Goal: Understand process/instructions: Learn about a topic

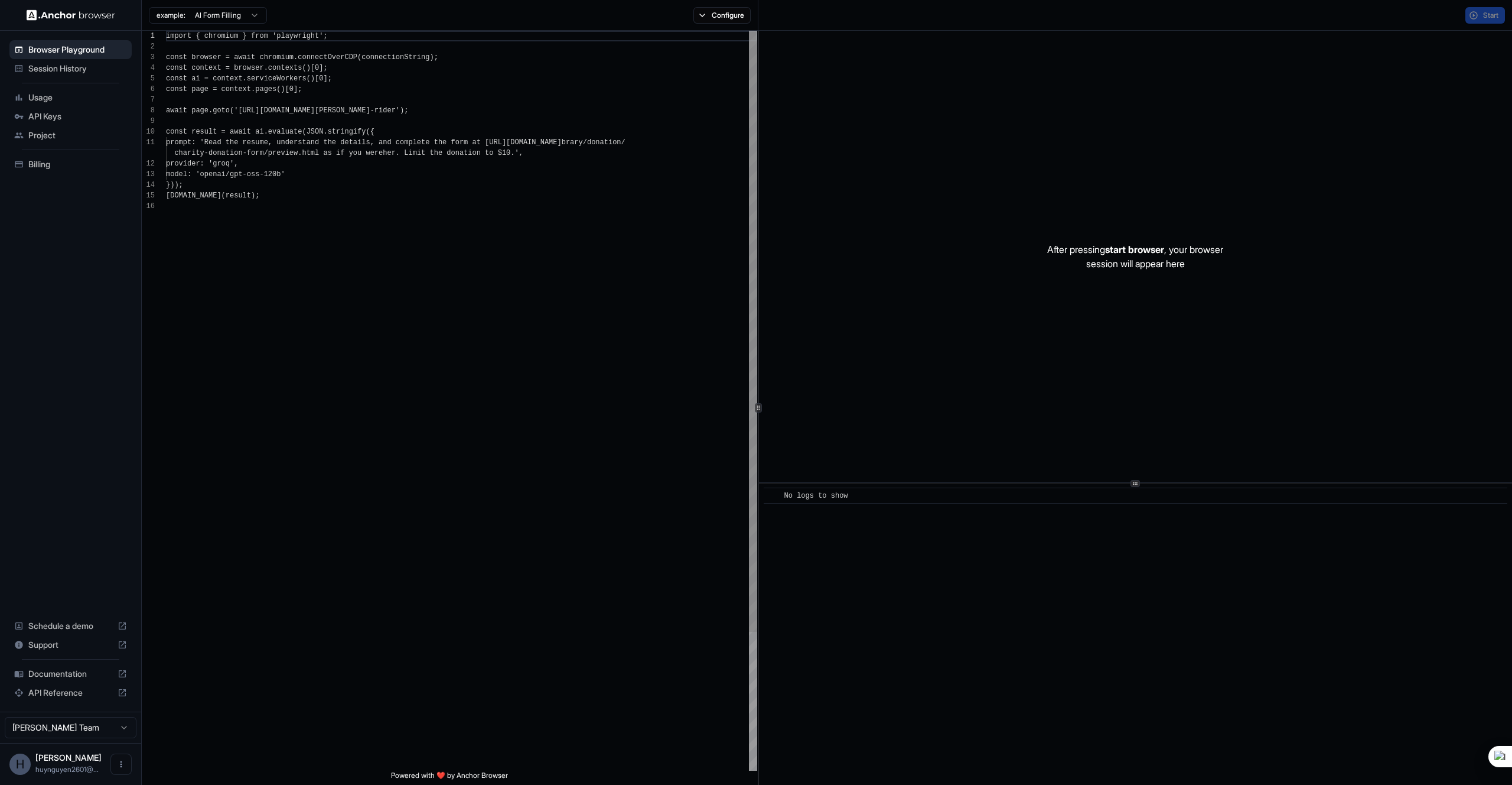
scroll to position [106, 0]
click at [53, 101] on span "Usage" at bounding box center [77, 97] width 99 height 12
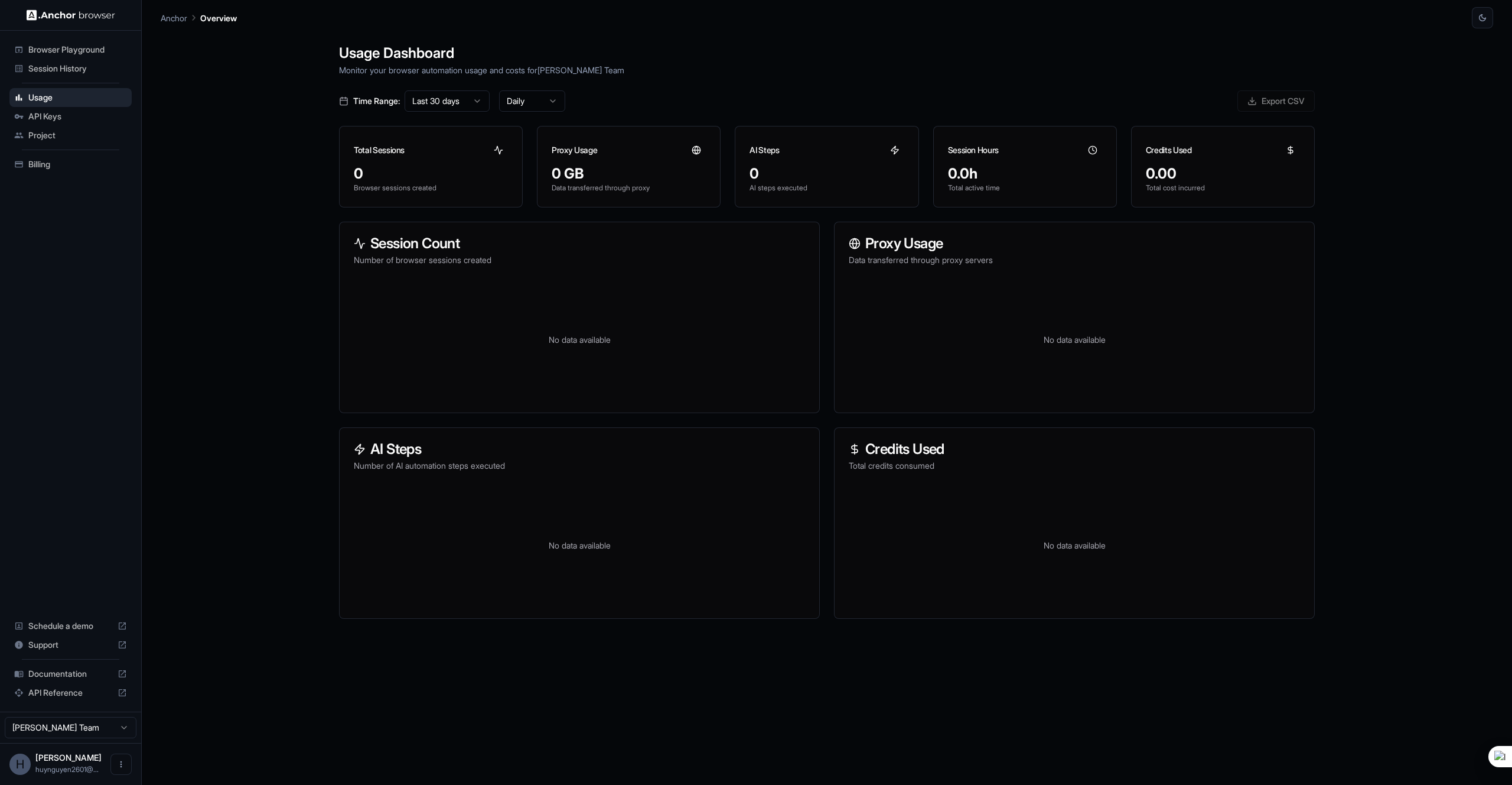
click at [57, 116] on span "API Keys" at bounding box center [77, 116] width 99 height 12
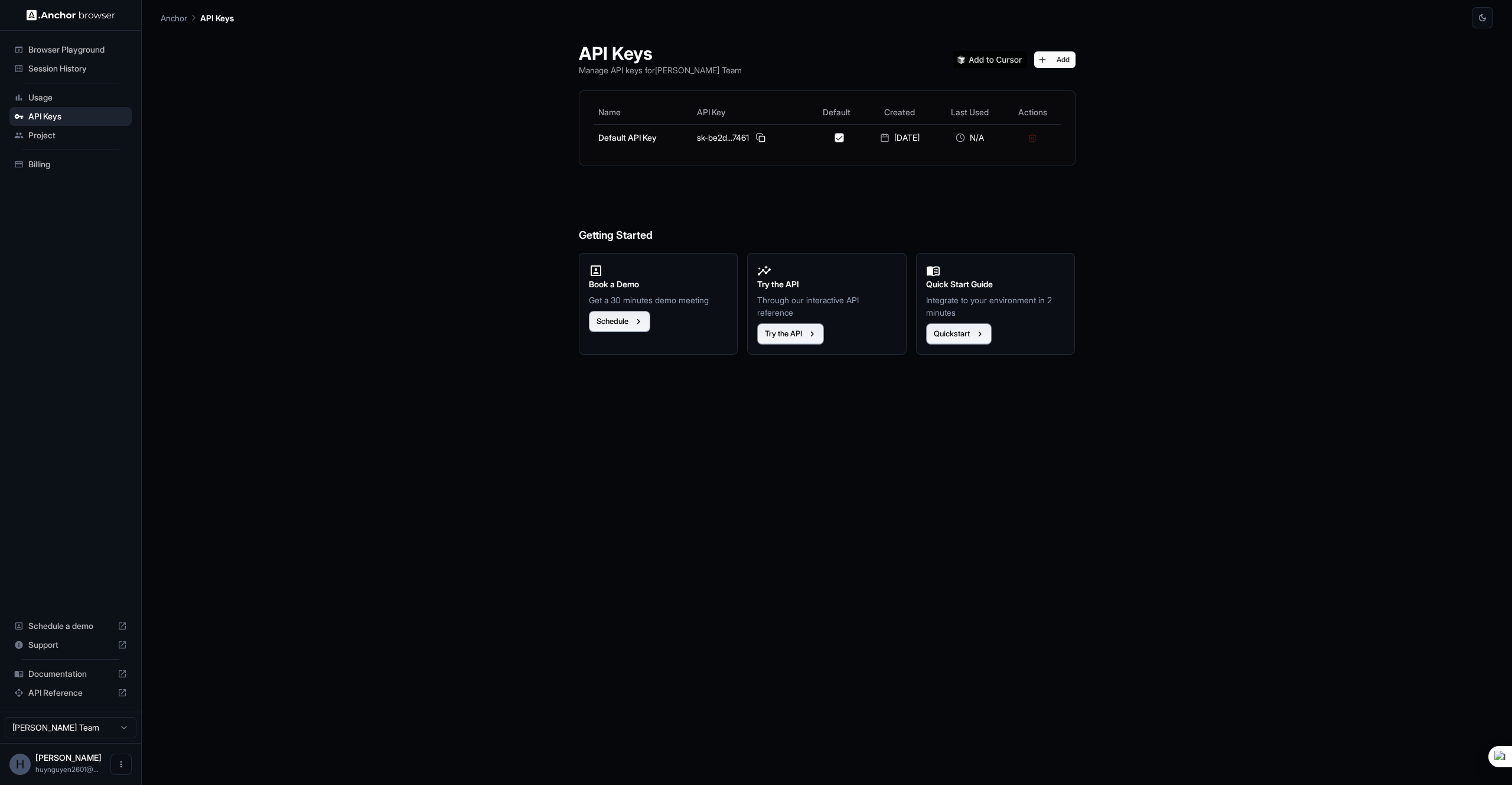
click at [65, 90] on div "Usage" at bounding box center [70, 97] width 122 height 19
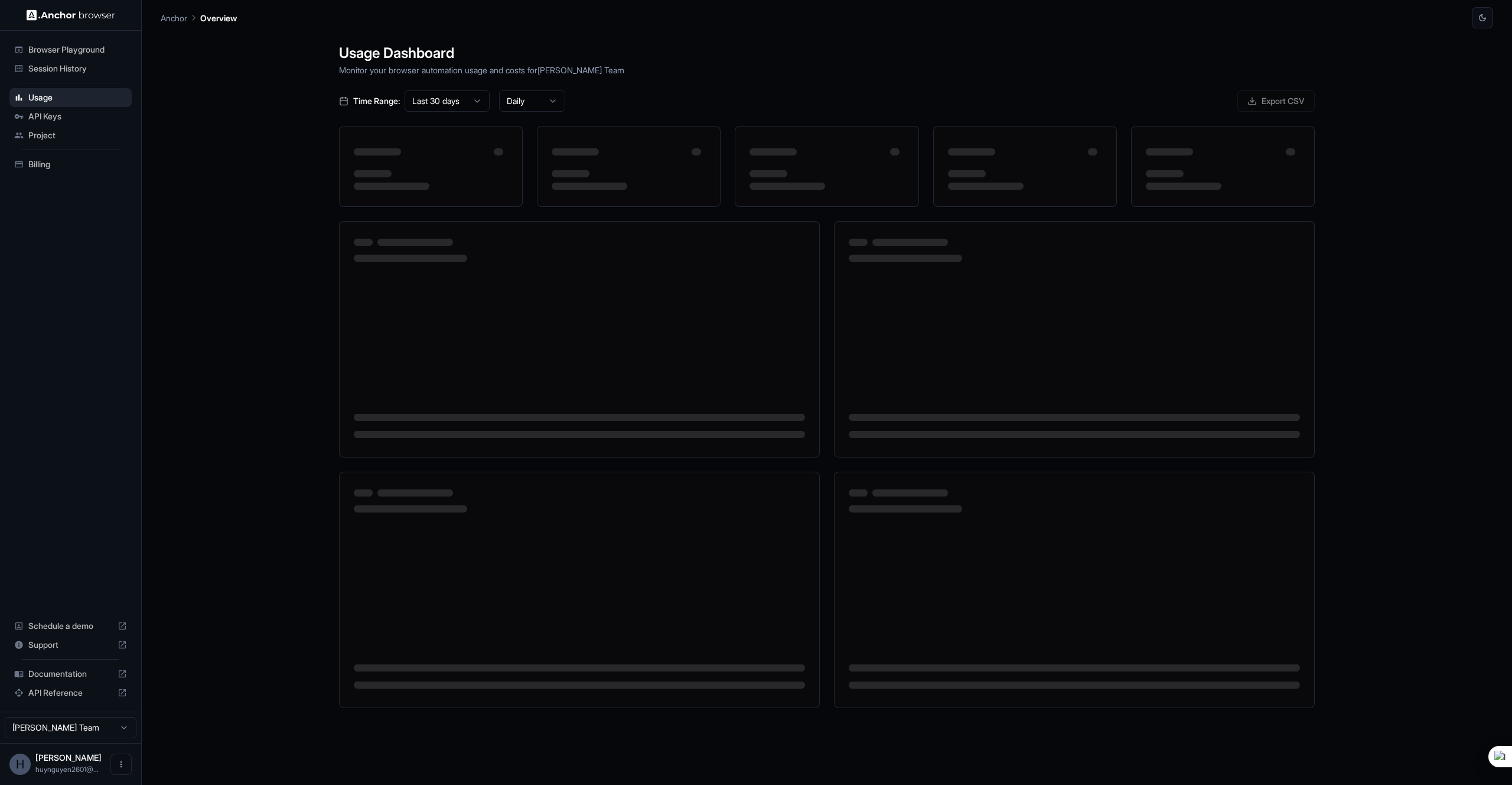
click at [74, 136] on span "Project" at bounding box center [77, 135] width 99 height 12
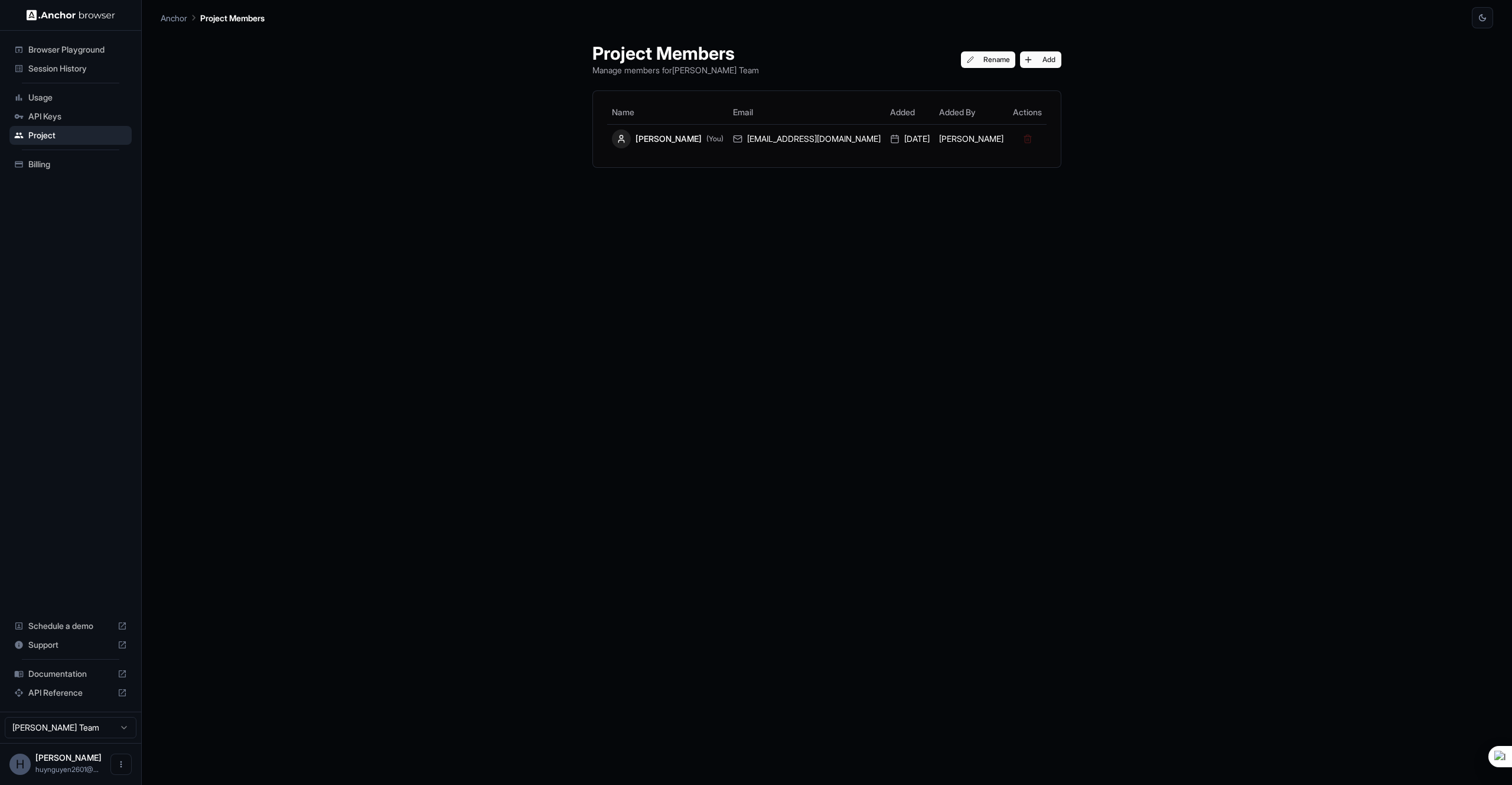
click at [124, 52] on span "Browser Playground" at bounding box center [77, 49] width 99 height 12
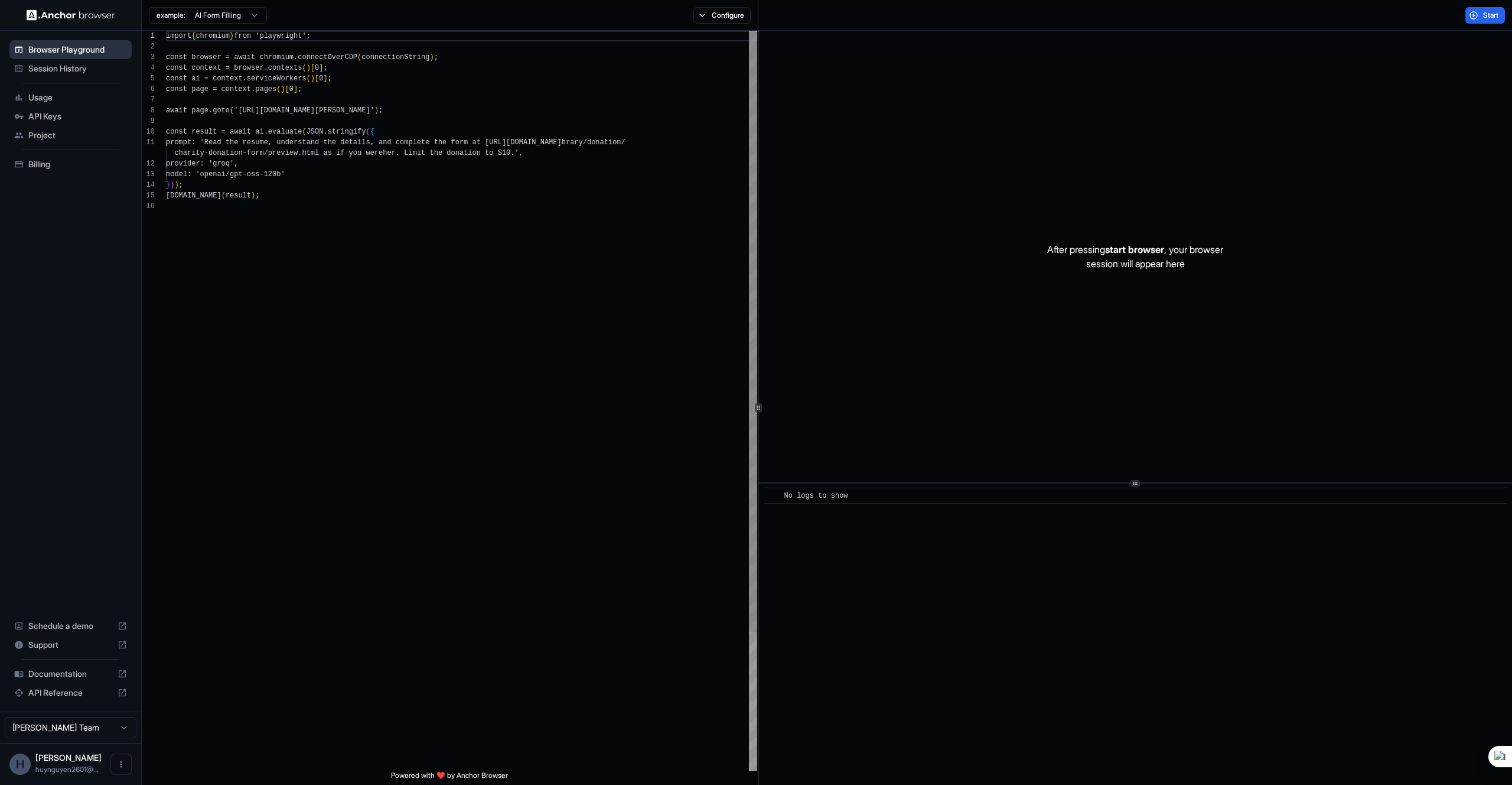
scroll to position [106, 0]
click at [231, 17] on html "Browser Playground Session History Usage API Keys Project Billing Schedule a de…" at bounding box center [756, 392] width 1512 height 785
click at [177, 14] on html "Browser Playground Session History Usage API Keys Project Billing Schedule a de…" at bounding box center [756, 392] width 1512 height 785
click at [435, 143] on html "Browser Playground Session History Usage API Keys Project Billing Schedule a de…" at bounding box center [756, 392] width 1512 height 785
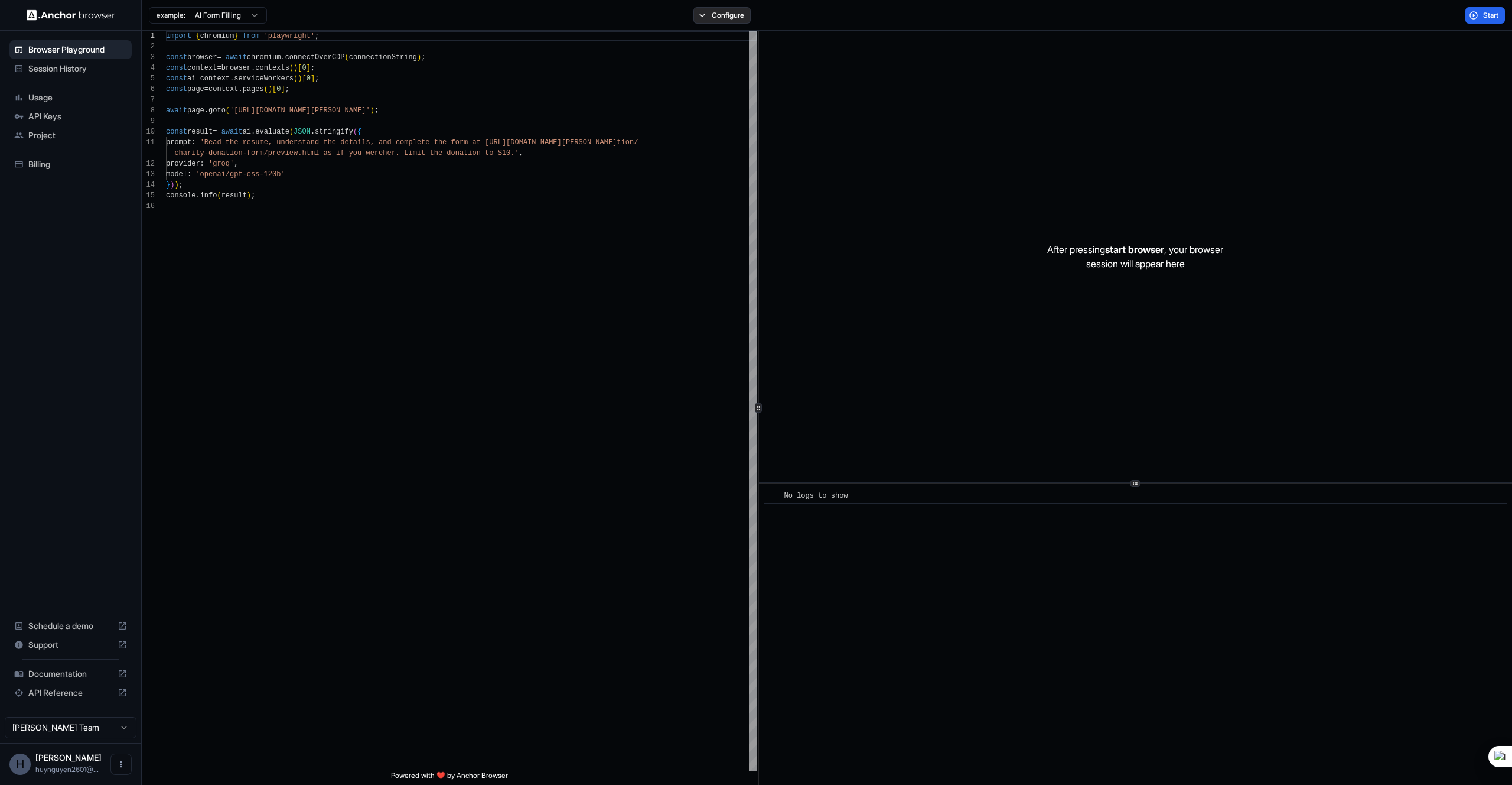
click at [742, 17] on button "Configure" at bounding box center [722, 15] width 58 height 16
click at [687, 190] on div "import { chromium } from 'playwright' ; const browser = await chromium . connec…" at bounding box center [461, 485] width 592 height 910
type textarea "**********"
click at [208, 136] on div "import { chromium } from 'playwright' ; const browser = await chromium . connec…" at bounding box center [461, 485] width 592 height 910
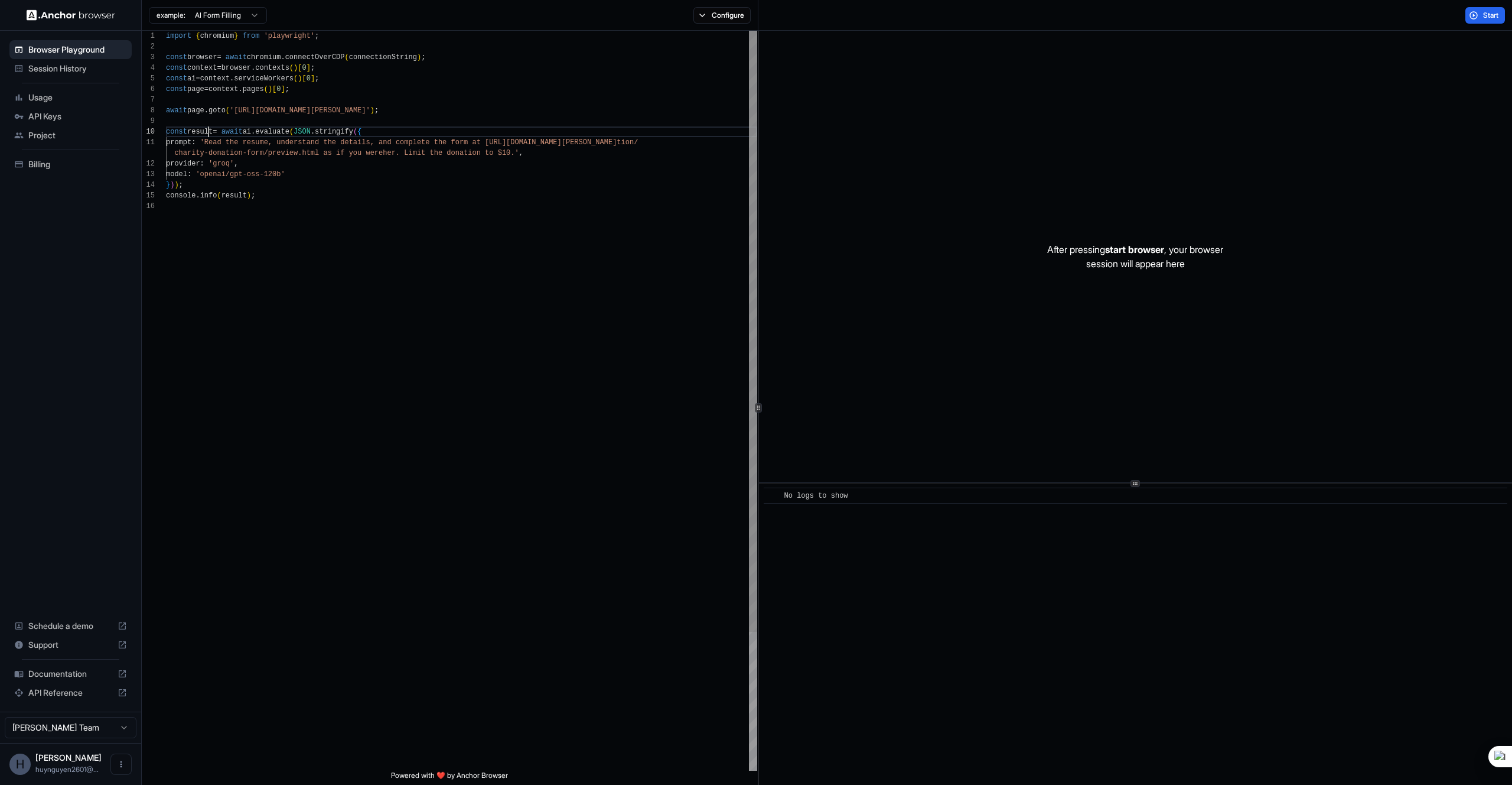
scroll to position [96, 0]
click at [67, 670] on span "Documentation" at bounding box center [70, 673] width 84 height 12
